Goal: Task Accomplishment & Management: Use online tool/utility

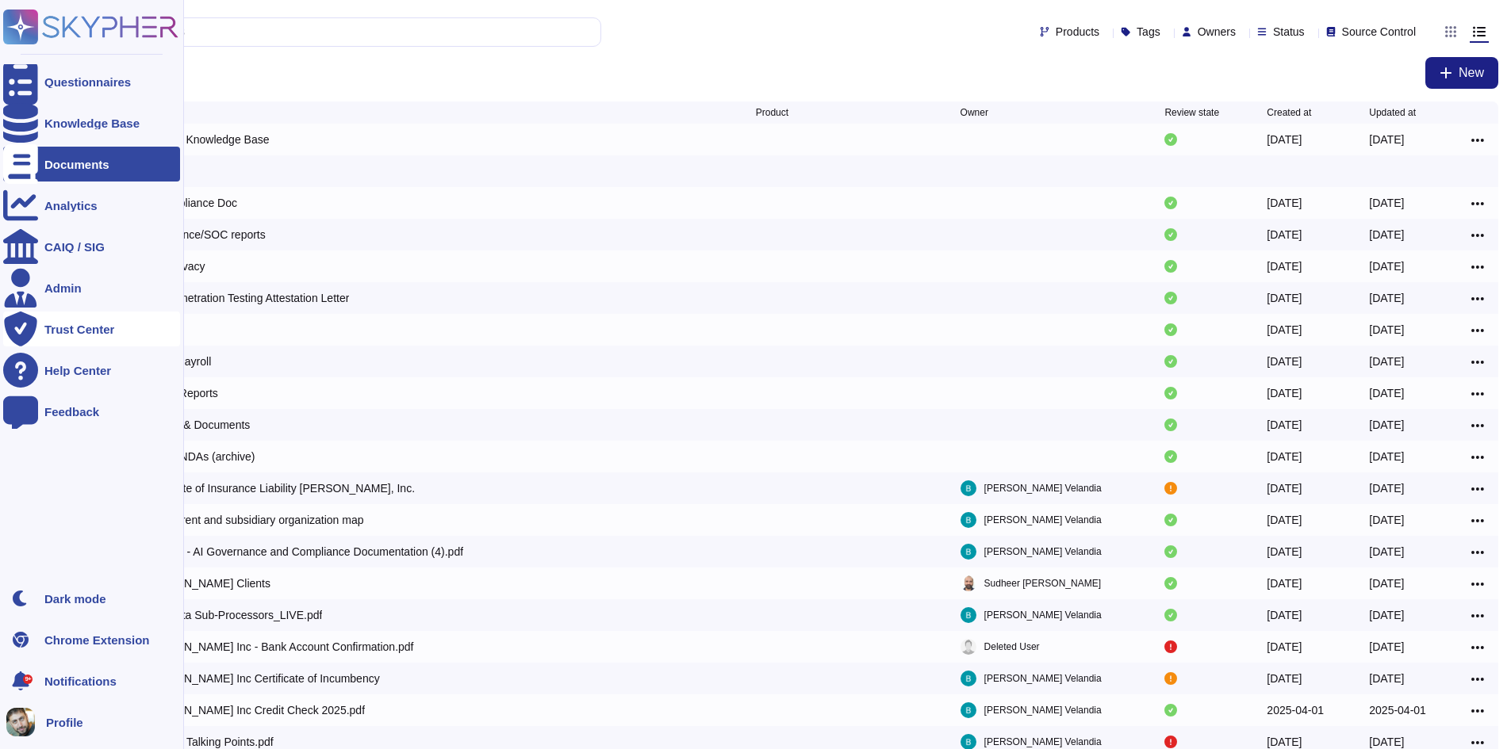
click at [55, 324] on div "Trust Center" at bounding box center [79, 330] width 70 height 12
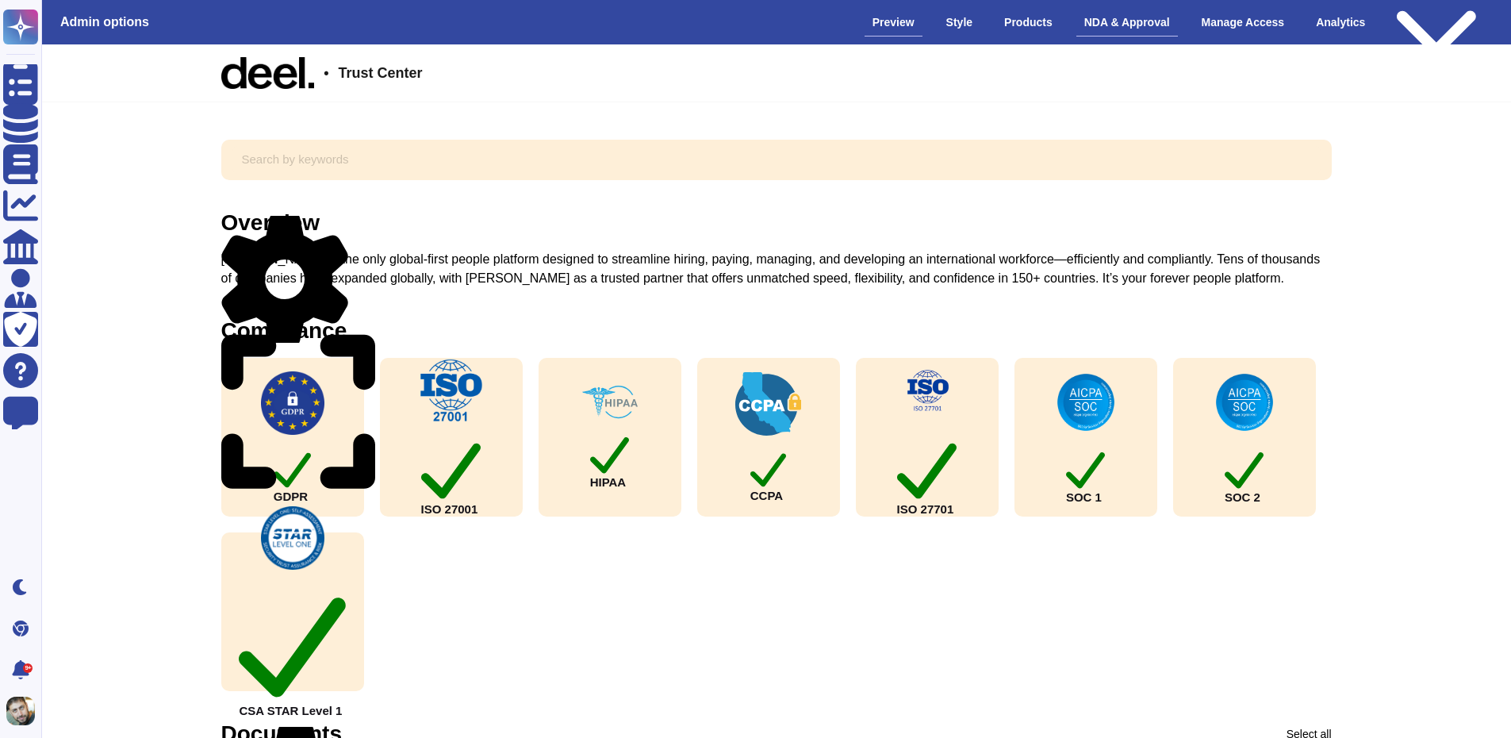
click at [1125, 25] on div "NDA & Approval" at bounding box center [1127, 23] width 102 height 28
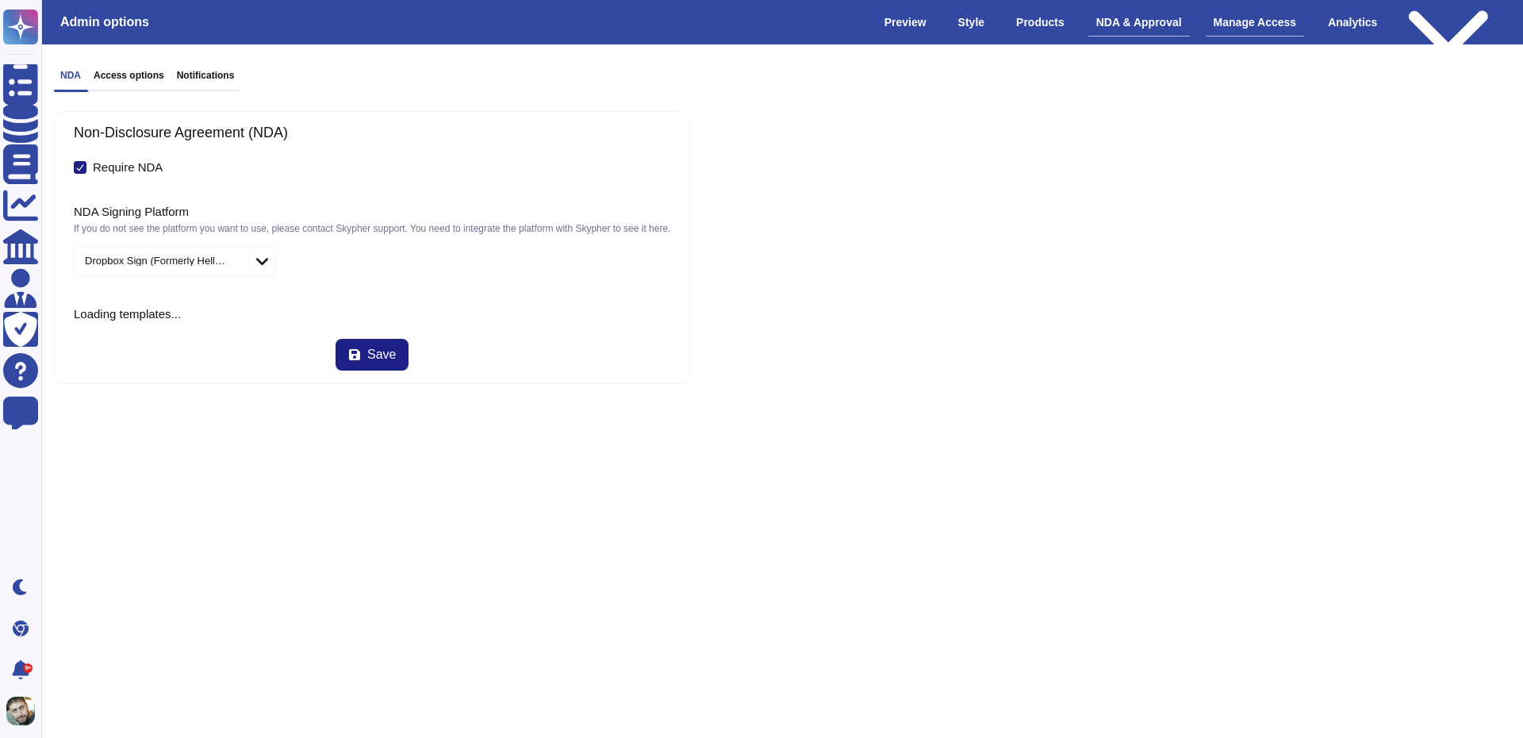
click at [1258, 33] on div "Manage Access" at bounding box center [1254, 23] width 99 height 28
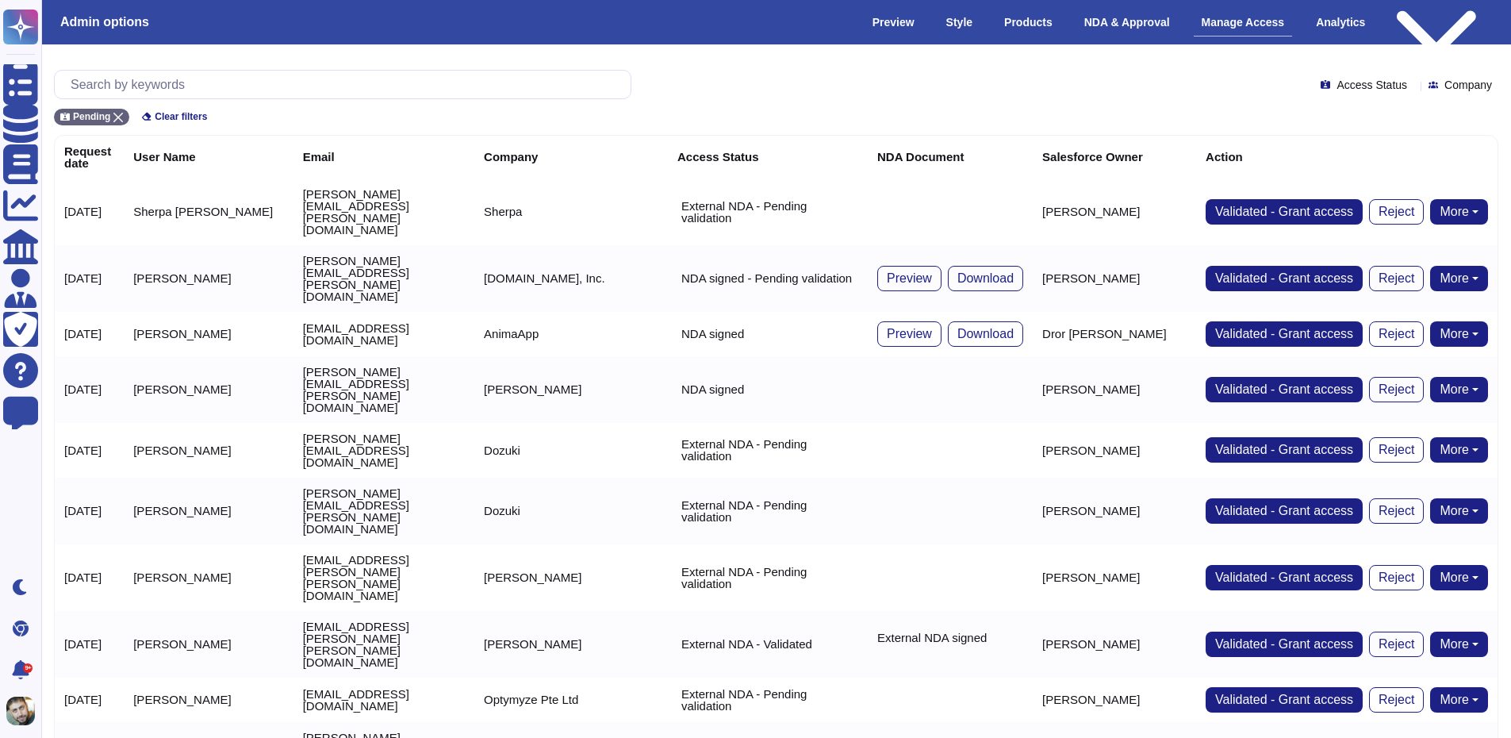
click at [425, 71] on input "text" at bounding box center [347, 85] width 568 height 28
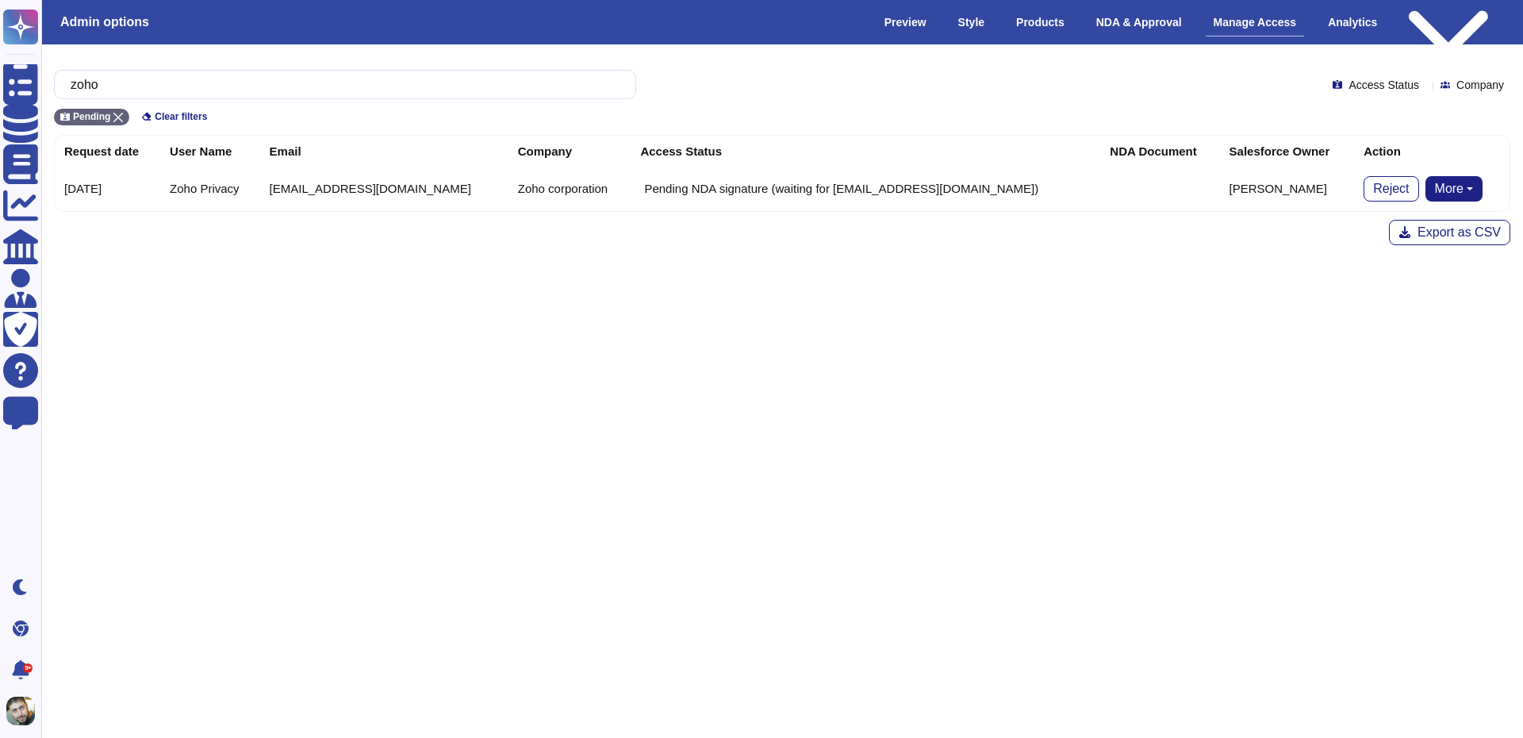
type input "zoho"
click at [1436, 182] on button "More" at bounding box center [1454, 188] width 58 height 25
click at [1391, 220] on link "Bypass [PERSON_NAME]" at bounding box center [1394, 219] width 175 height 19
